Goal: Entertainment & Leisure: Consume media (video, audio)

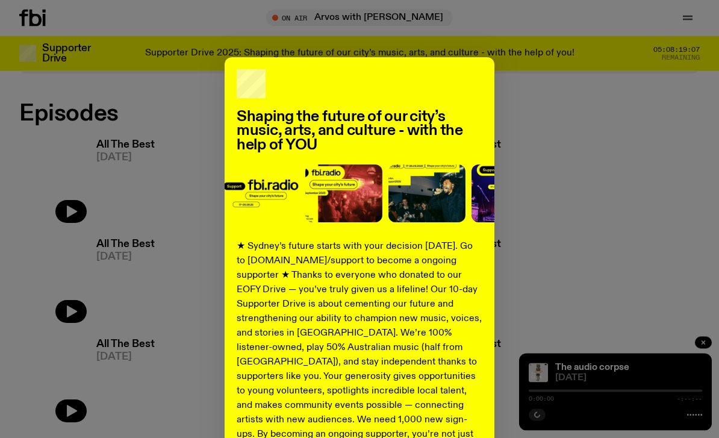
scroll to position [679, 0]
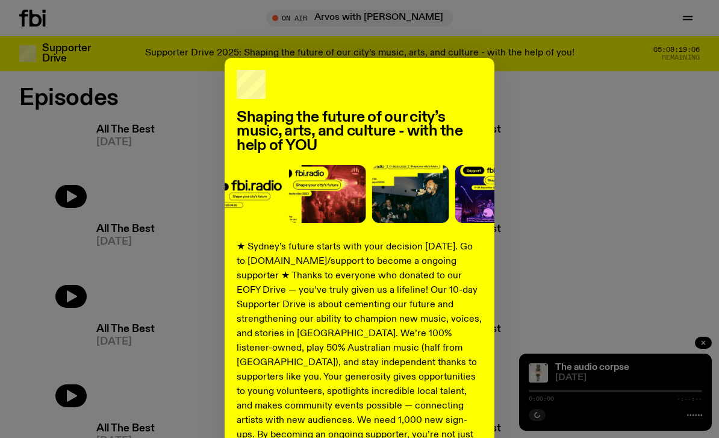
click at [573, 177] on div "Shaping the future of our city’s music, arts, and culture - with the help of YO…" at bounding box center [359, 305] width 680 height 495
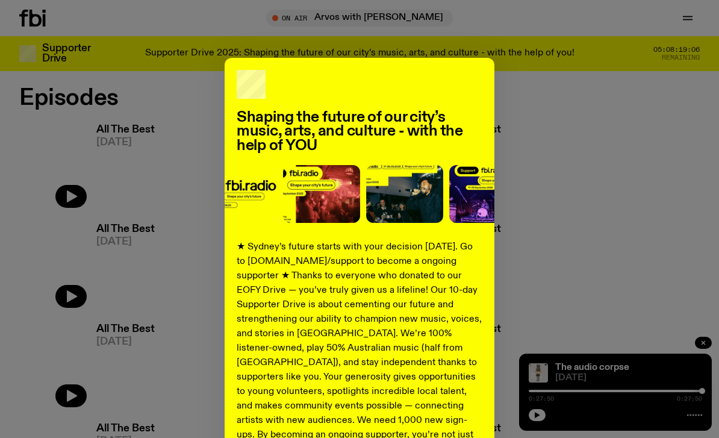
click at [572, 140] on div "Shaping the future of our city’s music, arts, and culture - with the help of YO…" at bounding box center [359, 305] width 680 height 495
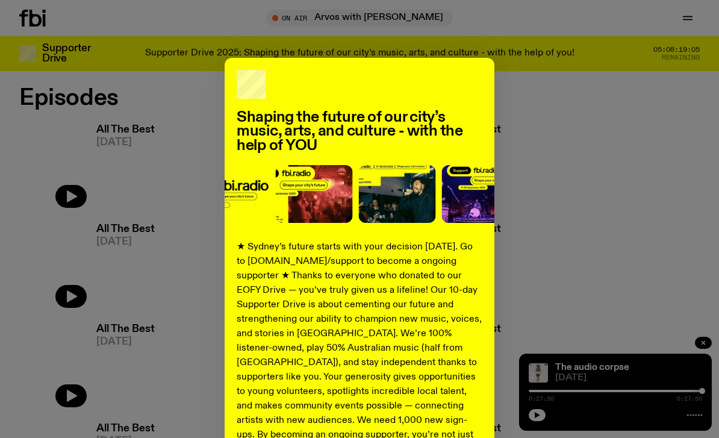
click at [560, 117] on div "Shaping the future of our city’s music, arts, and culture - with the help of YO…" at bounding box center [359, 305] width 680 height 495
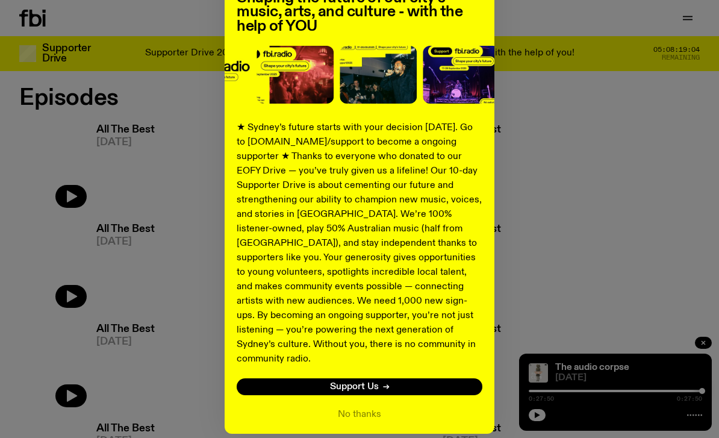
scroll to position [119, 0]
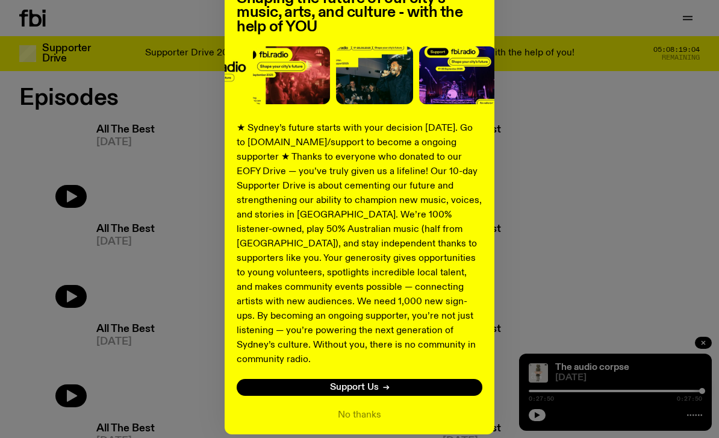
click at [370, 408] on button "No thanks" at bounding box center [359, 415] width 43 height 14
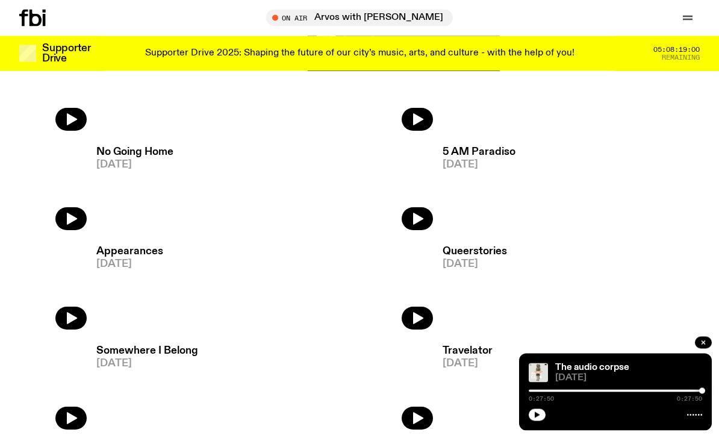
scroll to position [1155, 0]
click at [69, 223] on icon "button" at bounding box center [72, 218] width 10 height 12
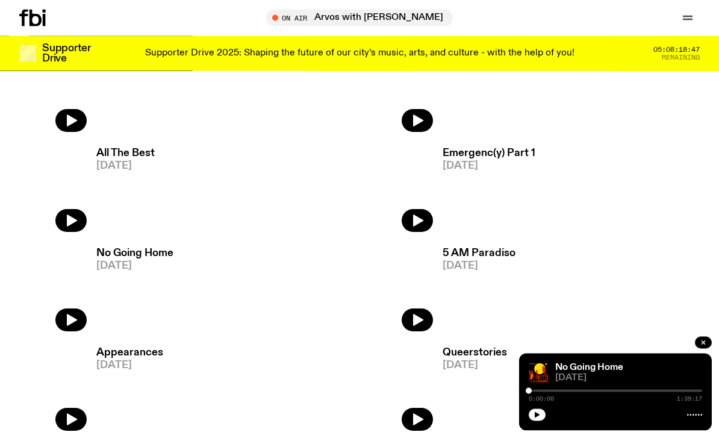
scroll to position [1053, 0]
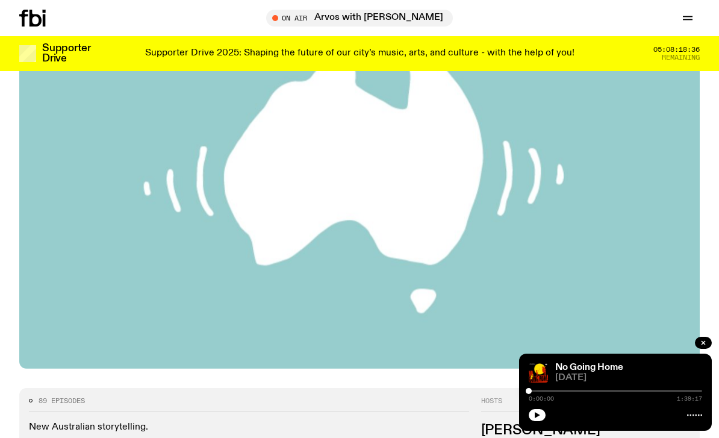
scroll to position [164, 0]
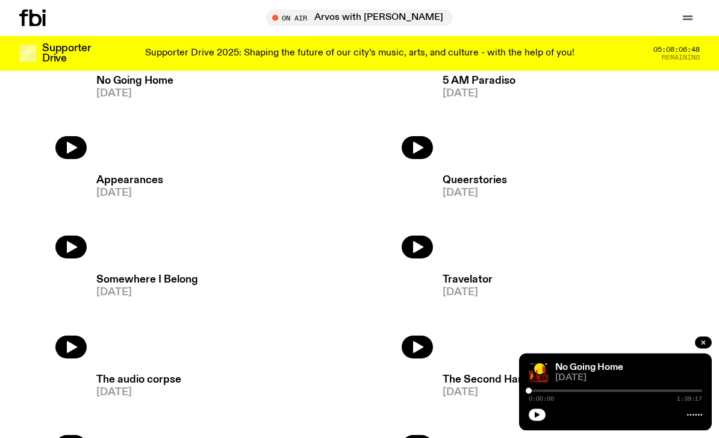
scroll to position [1225, 0]
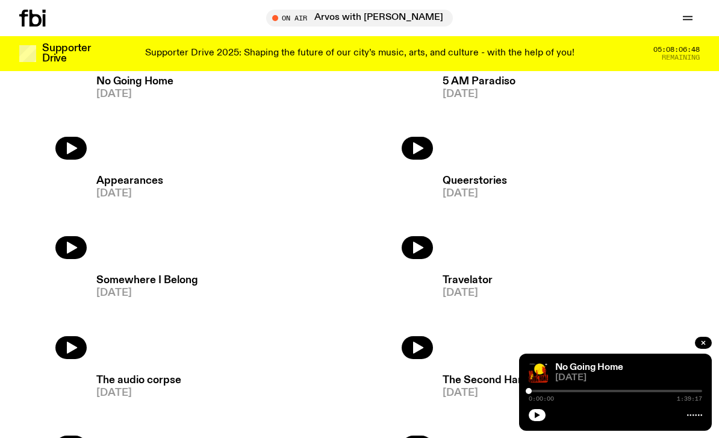
click at [70, 251] on icon "button" at bounding box center [72, 248] width 10 height 12
click at [674, 392] on div at bounding box center [615, 390] width 173 height 2
click at [683, 392] on div at bounding box center [615, 390] width 173 height 2
click at [701, 392] on div at bounding box center [615, 390] width 173 height 2
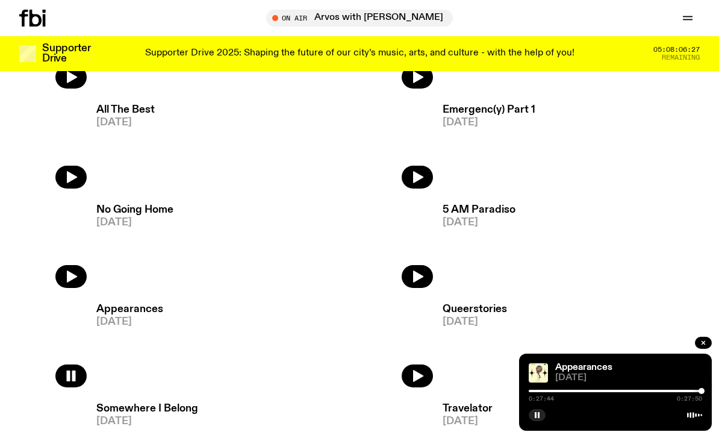
scroll to position [1088, 0]
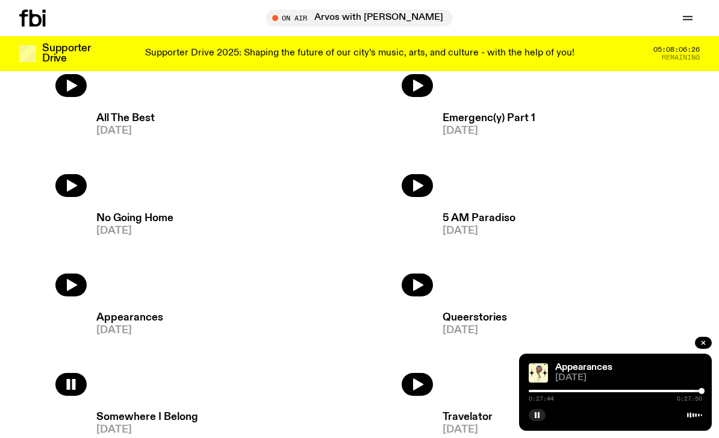
click at [424, 188] on button "button" at bounding box center [417, 185] width 31 height 23
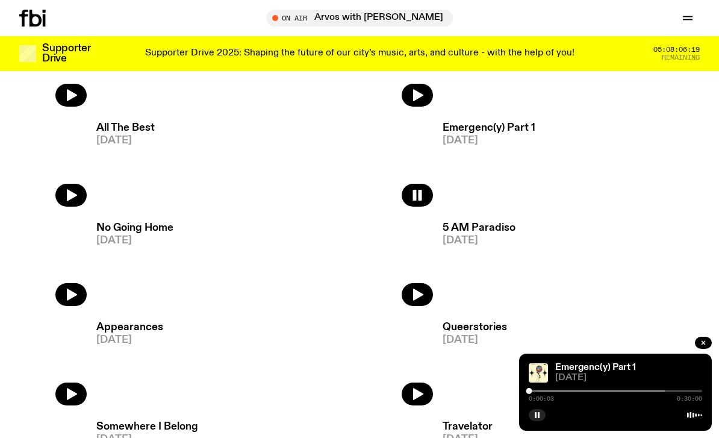
scroll to position [1078, 0]
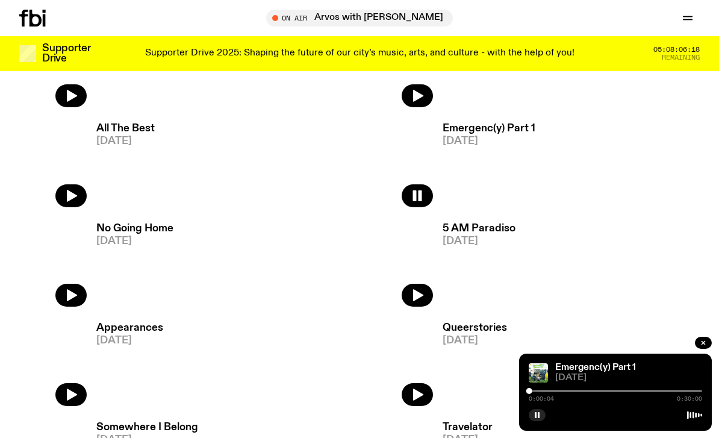
click at [430, 298] on button "button" at bounding box center [417, 295] width 31 height 23
click at [571, 392] on div at bounding box center [498, 390] width 173 height 2
click at [677, 392] on div at bounding box center [615, 390] width 173 height 2
click at [693, 392] on div at bounding box center [615, 390] width 173 height 2
click at [69, 292] on icon "button" at bounding box center [72, 295] width 10 height 12
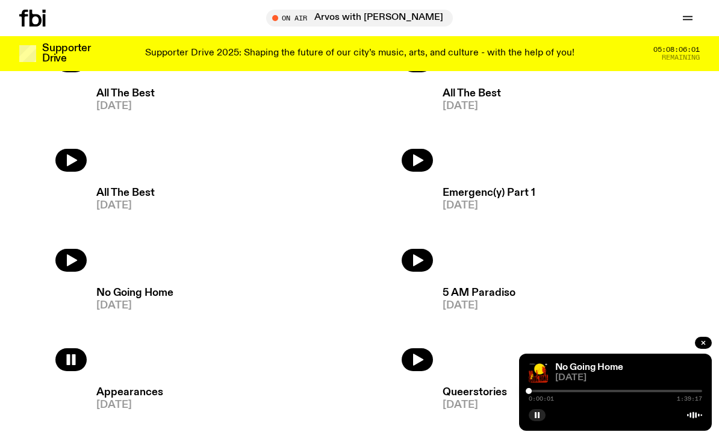
scroll to position [1023, 0]
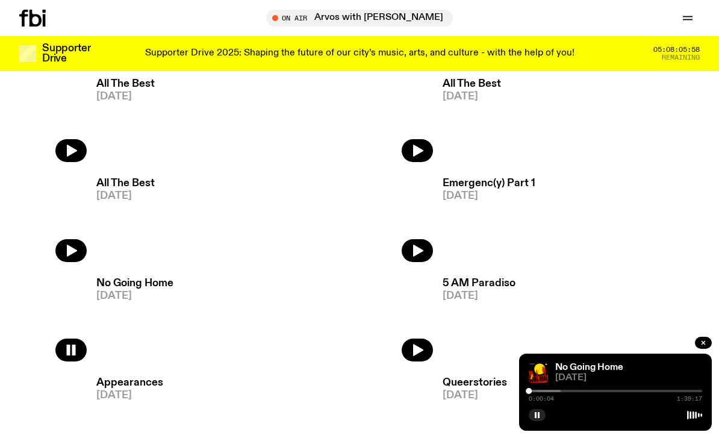
click at [562, 392] on div at bounding box center [615, 390] width 173 height 2
click at [652, 392] on div at bounding box center [615, 390] width 173 height 2
click at [687, 392] on div at bounding box center [615, 390] width 173 height 2
click at [692, 392] on div at bounding box center [615, 390] width 173 height 2
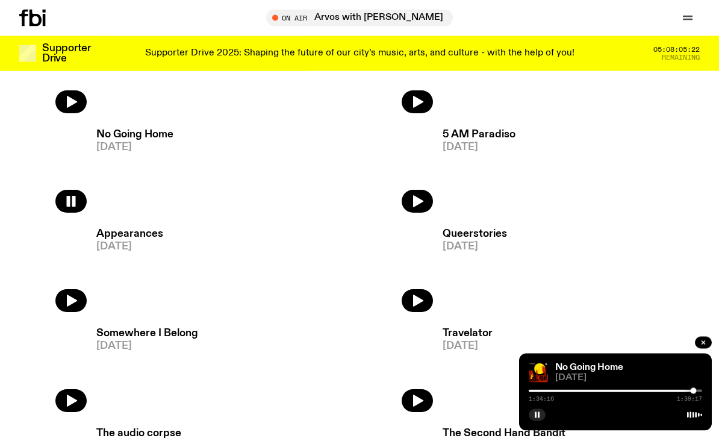
scroll to position [1176, 0]
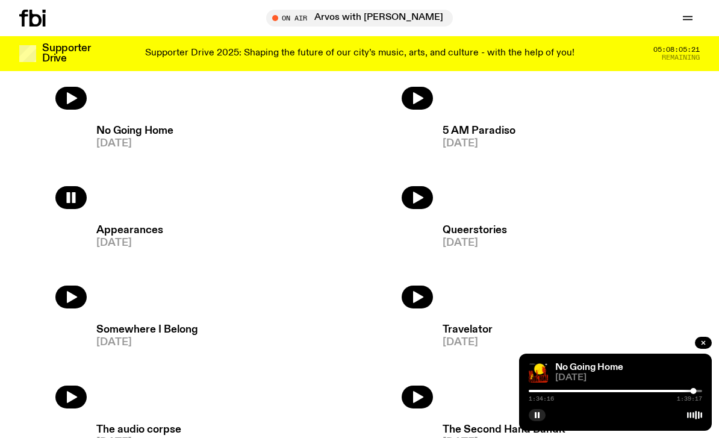
click at [470, 333] on h3 "Travelator" at bounding box center [467, 329] width 50 height 10
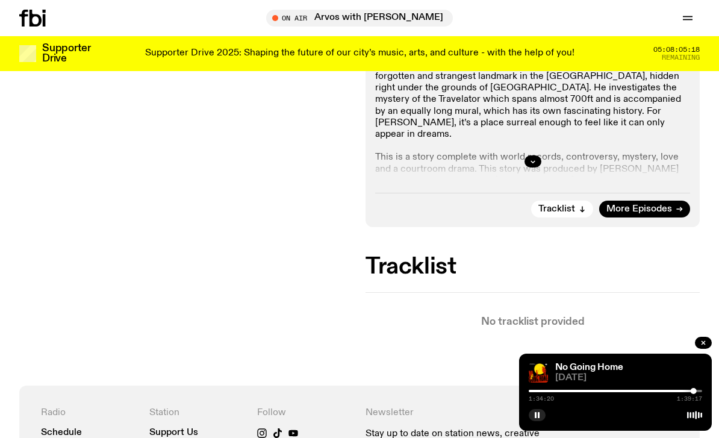
scroll to position [226, 0]
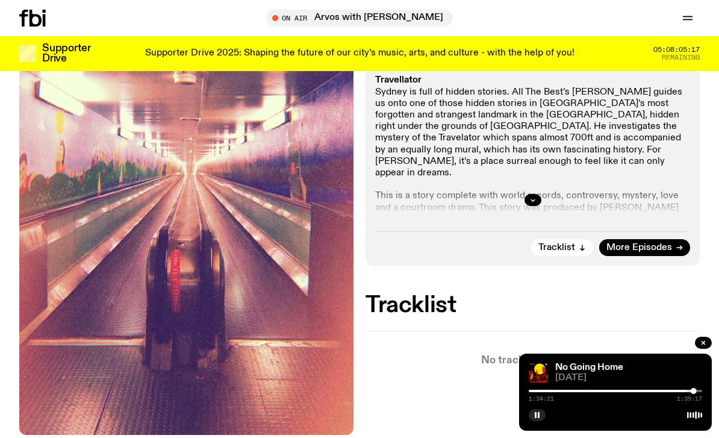
click at [536, 191] on div at bounding box center [532, 200] width 315 height 39
click at [533, 200] on icon "button" at bounding box center [532, 200] width 4 height 2
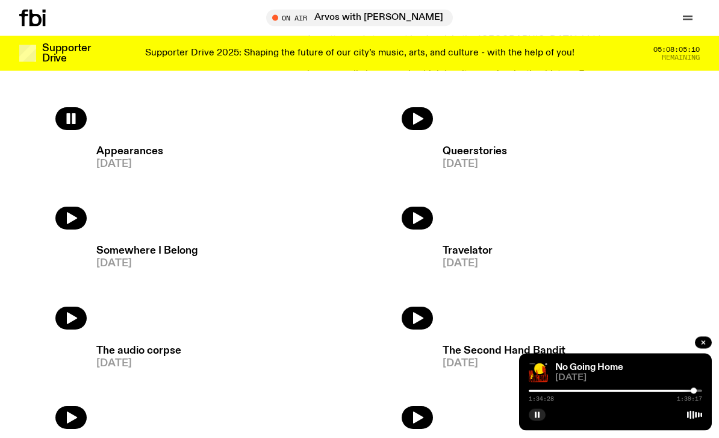
scroll to position [1238, 0]
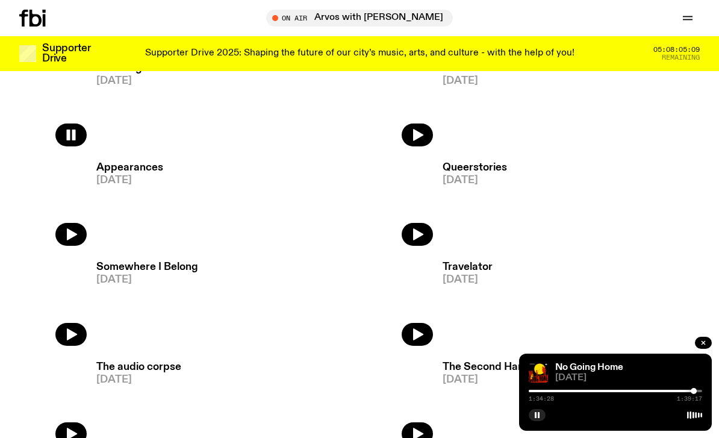
click at [120, 264] on h3 "Somewhere I Belong" at bounding box center [147, 267] width 102 height 10
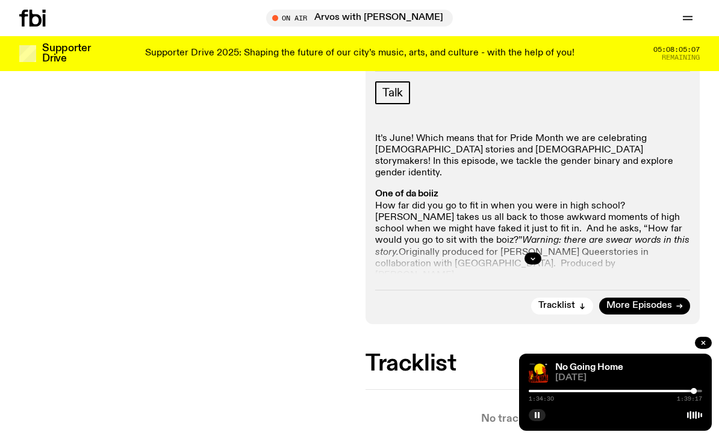
scroll to position [170, 0]
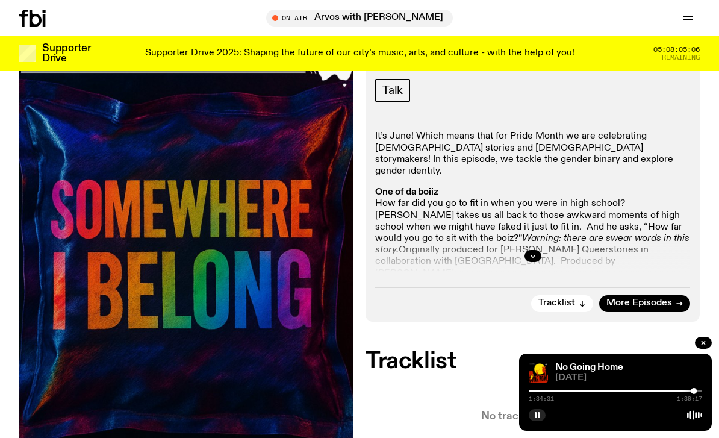
click at [520, 250] on div at bounding box center [532, 256] width 315 height 39
click at [534, 250] on button "button" at bounding box center [532, 256] width 17 height 12
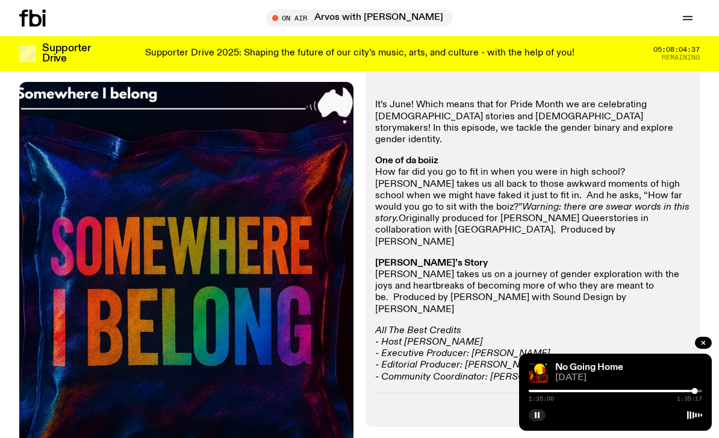
scroll to position [201, 0]
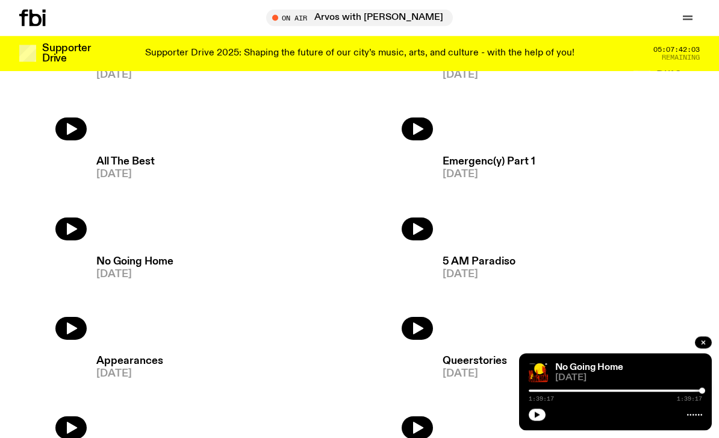
scroll to position [1045, 0]
click at [117, 261] on h3 "No Going Home" at bounding box center [134, 261] width 77 height 10
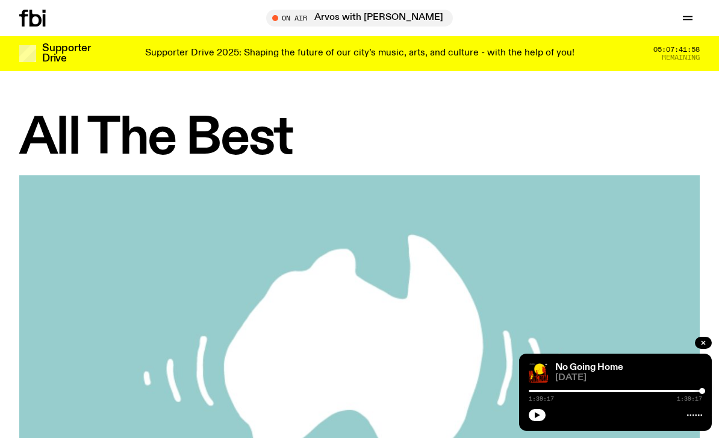
scroll to position [1045, 0]
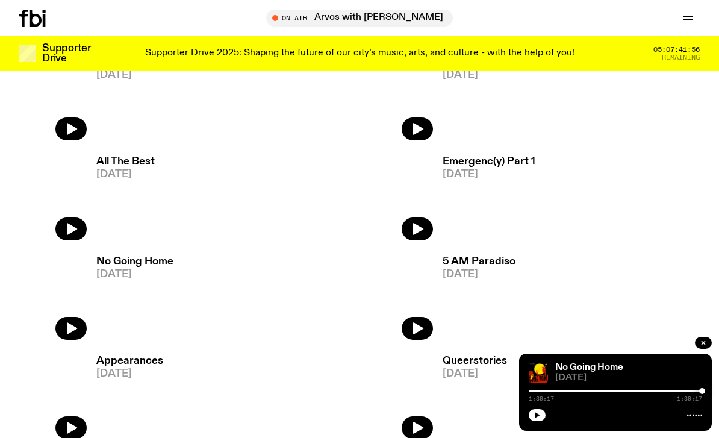
click at [481, 165] on h3 "Emergenc(y) Part 1" at bounding box center [488, 162] width 93 height 10
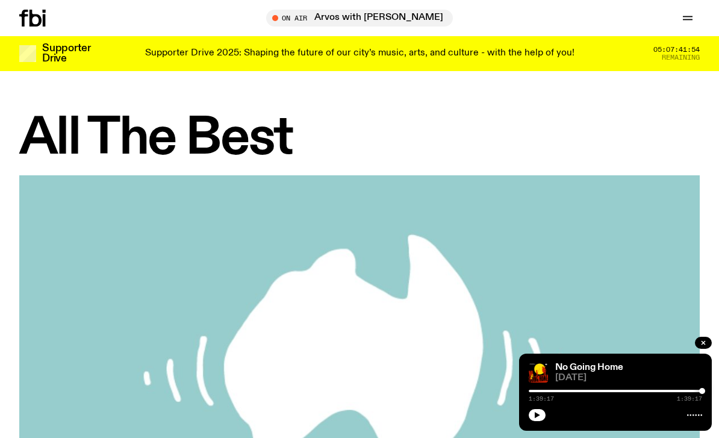
scroll to position [1045, 0]
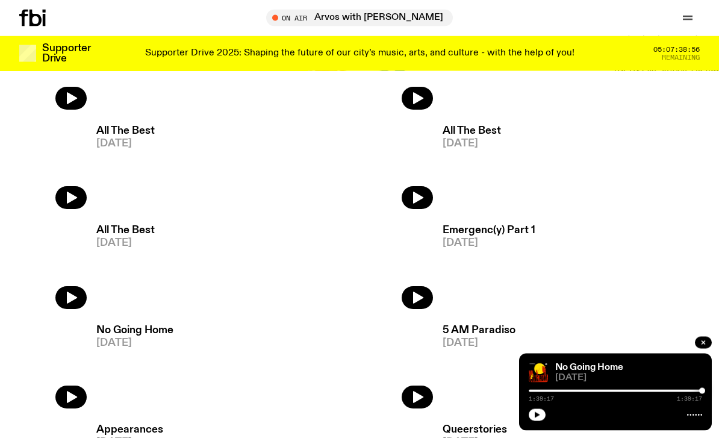
click at [128, 326] on h3 "No Going Home" at bounding box center [134, 331] width 77 height 10
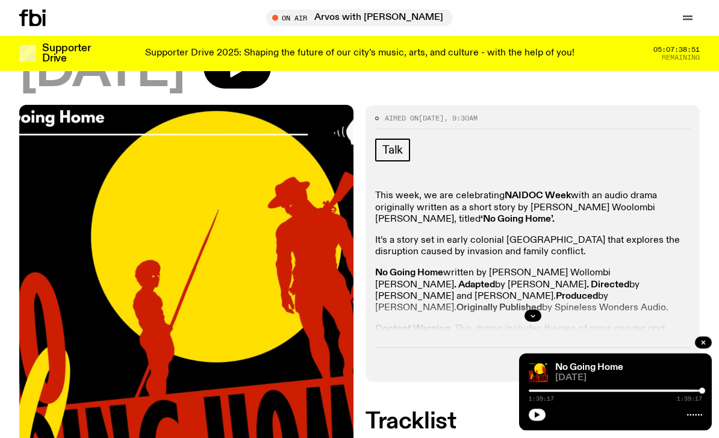
scroll to position [111, 0]
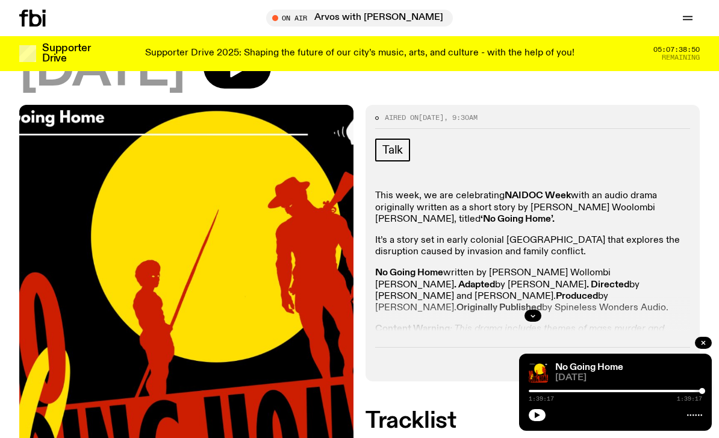
click at [541, 313] on button "button" at bounding box center [532, 315] width 17 height 12
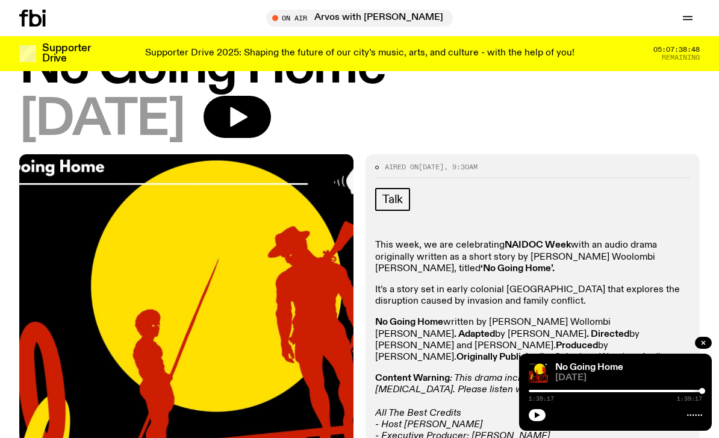
scroll to position [0, 0]
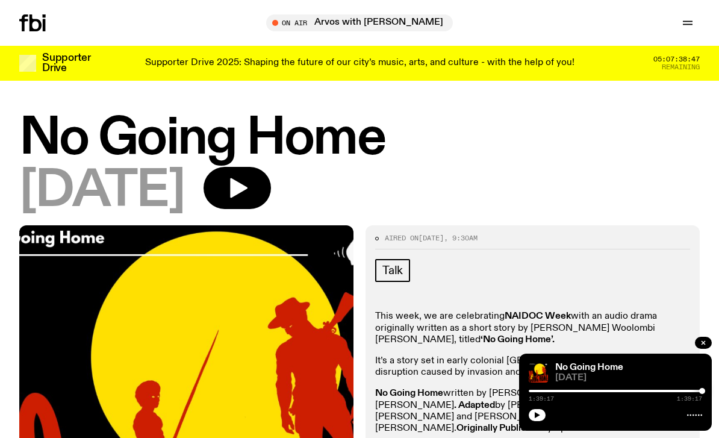
click at [247, 187] on icon "button" at bounding box center [238, 188] width 17 height 20
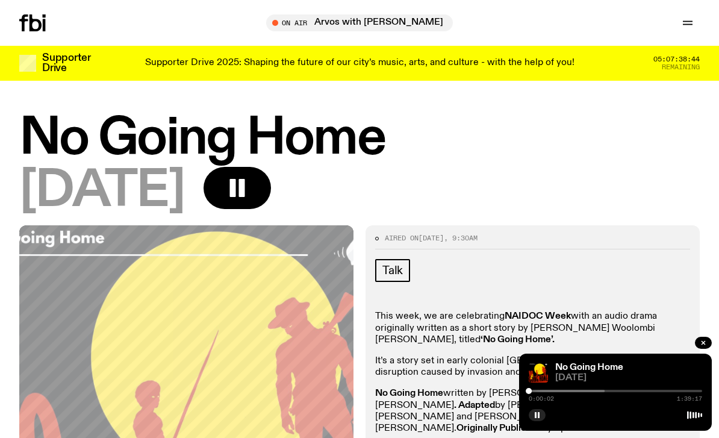
click at [585, 382] on span "[DATE]" at bounding box center [628, 377] width 147 height 9
click at [589, 391] on div at bounding box center [517, 390] width 173 height 2
click at [540, 391] on div at bounding box center [502, 390] width 173 height 2
click at [539, 388] on div at bounding box center [540, 391] width 6 height 6
click at [532, 391] on div at bounding box center [452, 390] width 173 height 2
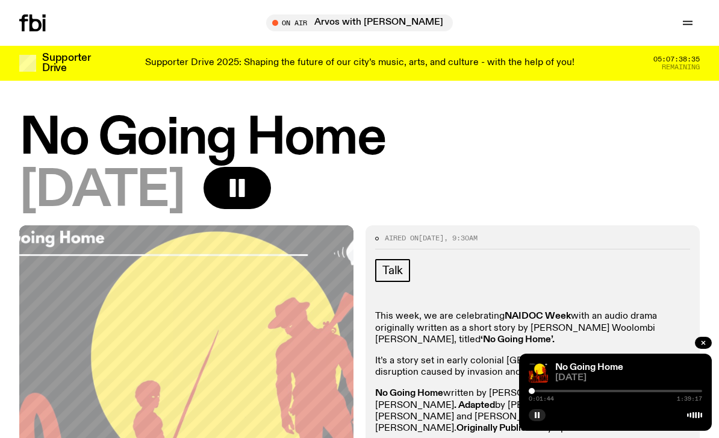
click at [536, 390] on div at bounding box center [615, 390] width 173 height 2
click at [534, 391] on div at bounding box center [534, 391] width 6 height 6
click at [524, 397] on div "No Going Home [DATE] 0:03:10 1:39:17" at bounding box center [615, 391] width 193 height 77
click at [529, 391] on div at bounding box center [447, 390] width 173 height 2
click at [272, 9] on div "Schedule Explore Read Volunteer Newsletter On Air Arvos with [PERSON_NAME] Tune…" at bounding box center [359, 23] width 719 height 46
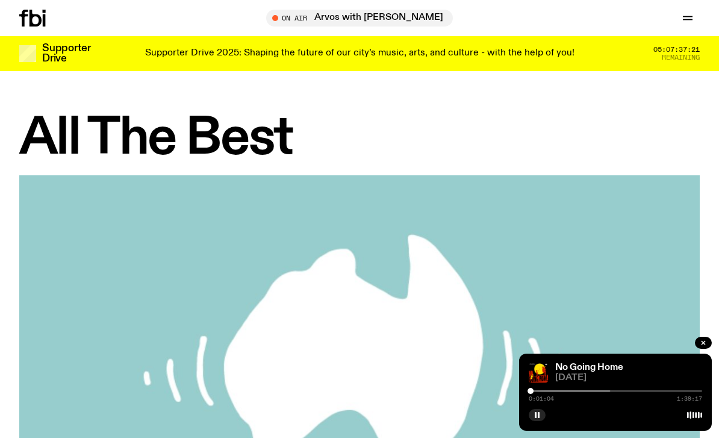
scroll to position [976, 0]
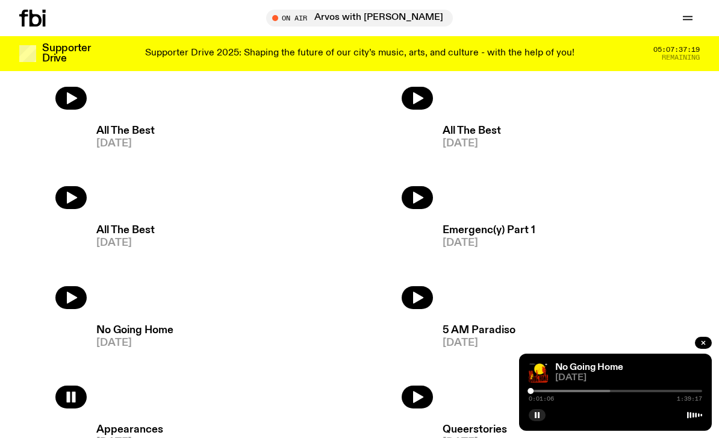
click at [533, 420] on button "button" at bounding box center [537, 415] width 17 height 12
click at [420, 203] on icon "button" at bounding box center [417, 197] width 14 height 14
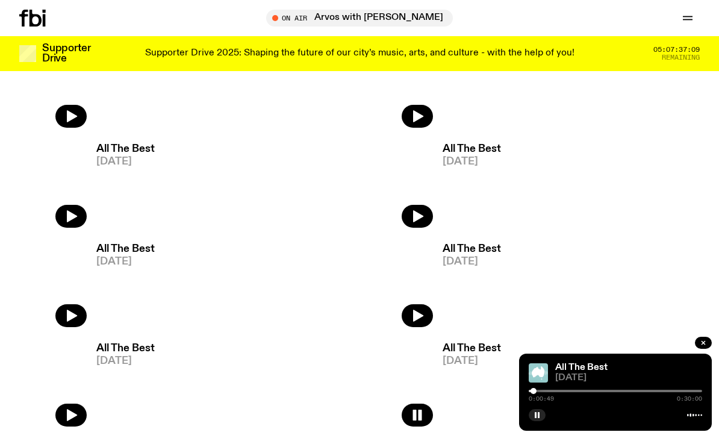
scroll to position [756, 0]
